Goal: Task Accomplishment & Management: Manage account settings

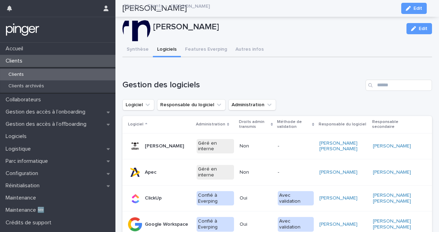
scroll to position [76, 0]
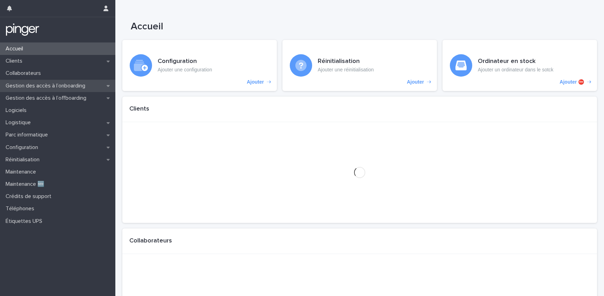
click at [59, 84] on p "Gestion des accès à l’onboarding" at bounding box center [47, 85] width 88 height 7
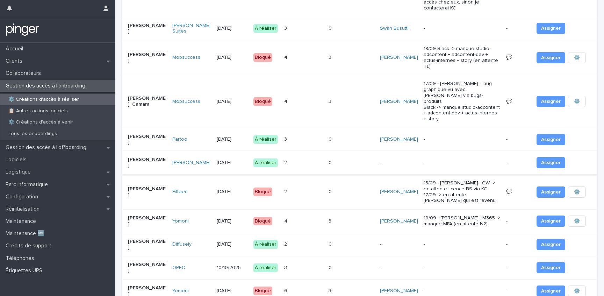
scroll to position [151, 0]
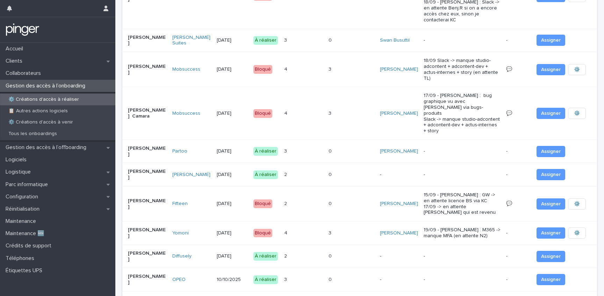
click at [151, 168] on p "Alexandre MALET" at bounding box center [147, 174] width 39 height 12
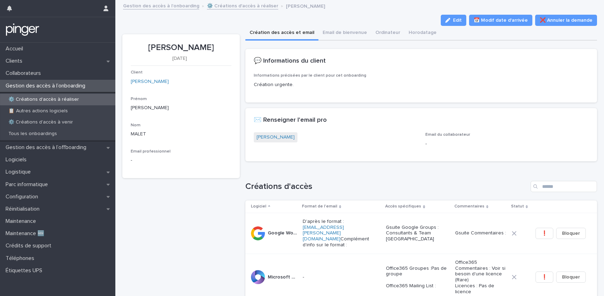
drag, startPoint x: 292, startPoint y: 85, endPoint x: 320, endPoint y: 88, distance: 27.5
click at [320, 88] on div "Informations précisées par le client pour cet onboarding Création urgente." at bounding box center [421, 83] width 335 height 21
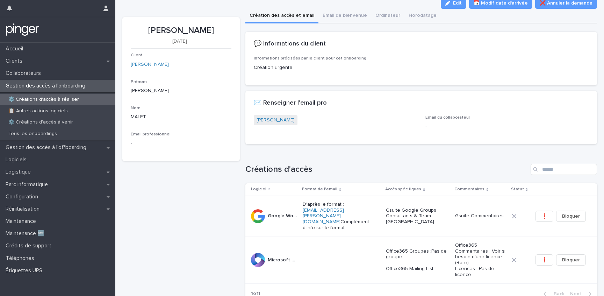
scroll to position [58, 0]
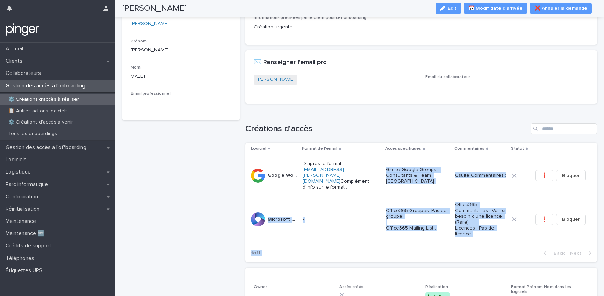
drag, startPoint x: 405, startPoint y: 162, endPoint x: 484, endPoint y: 242, distance: 112.9
click at [484, 242] on section "Logiciel Format de l'email Accès spécifiques Commentaires Statut Google Workspa…" at bounding box center [421, 202] width 352 height 119
click at [468, 254] on div "Loading... Saving… Créations d'accès Logiciel Format de l'email Accès spécifiqu…" at bounding box center [421, 188] width 352 height 158
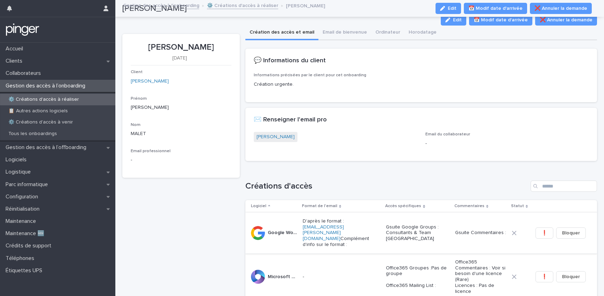
scroll to position [0, 0]
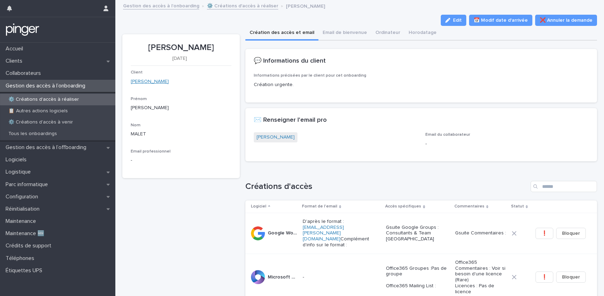
click at [142, 78] on link "[PERSON_NAME]" at bounding box center [150, 81] width 38 height 7
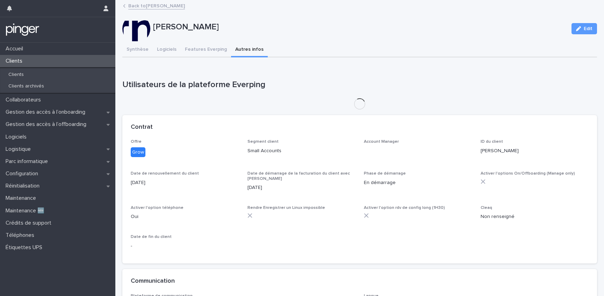
click at [255, 46] on button "Autres infos" at bounding box center [249, 50] width 37 height 15
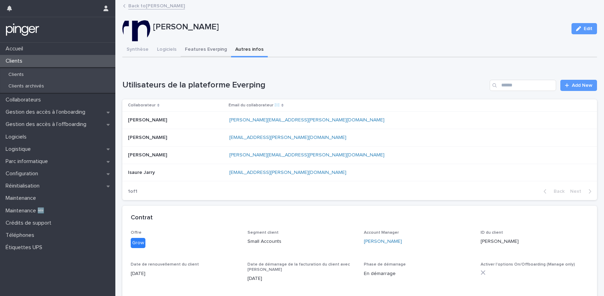
click at [210, 50] on button "Features Everping" at bounding box center [206, 50] width 50 height 15
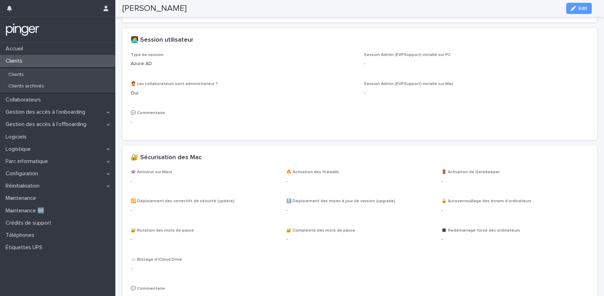
scroll to position [142, 0]
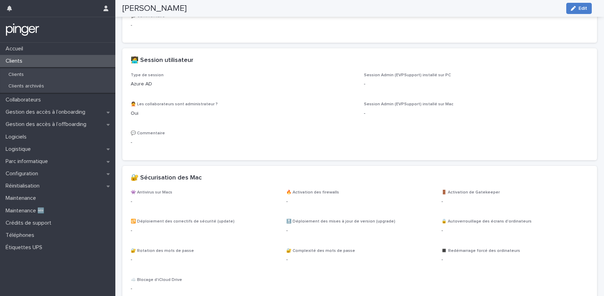
click at [581, 10] on span "Edit" at bounding box center [582, 8] width 9 height 5
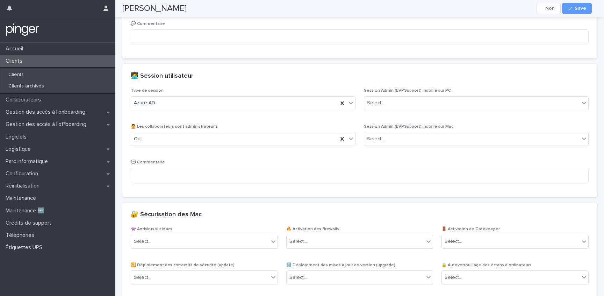
scroll to position [203, 0]
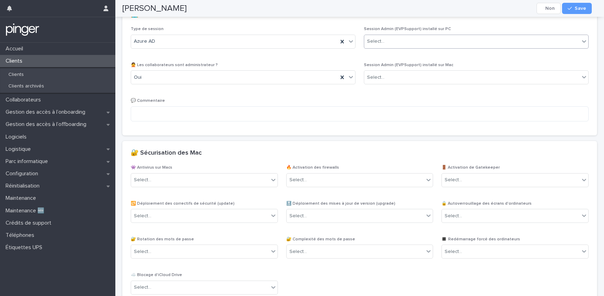
click at [403, 45] on div "Select..." at bounding box center [471, 42] width 215 height 12
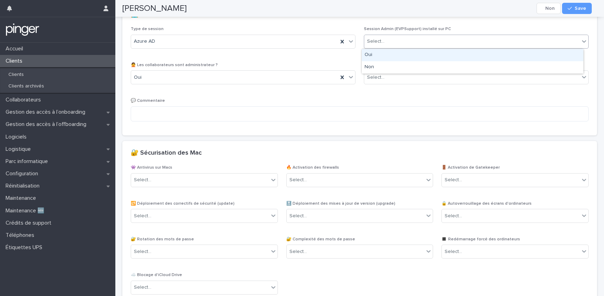
click at [386, 58] on div "Oui" at bounding box center [473, 55] width 222 height 12
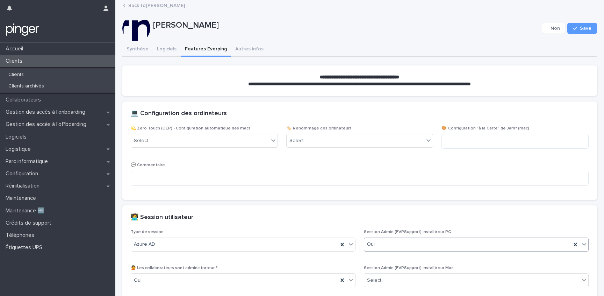
scroll to position [0, 0]
click at [580, 29] on span "Save" at bounding box center [586, 28] width 12 height 5
click at [133, 53] on button "Synthèse" at bounding box center [137, 50] width 30 height 15
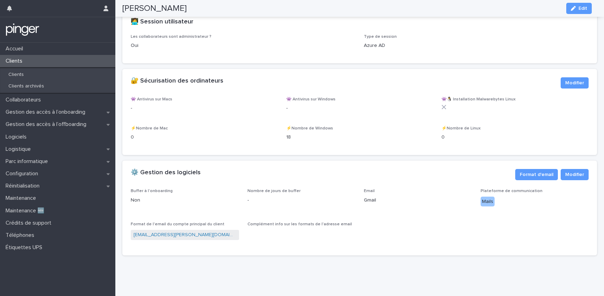
scroll to position [709, 0]
